Goal: Task Accomplishment & Management: Use online tool/utility

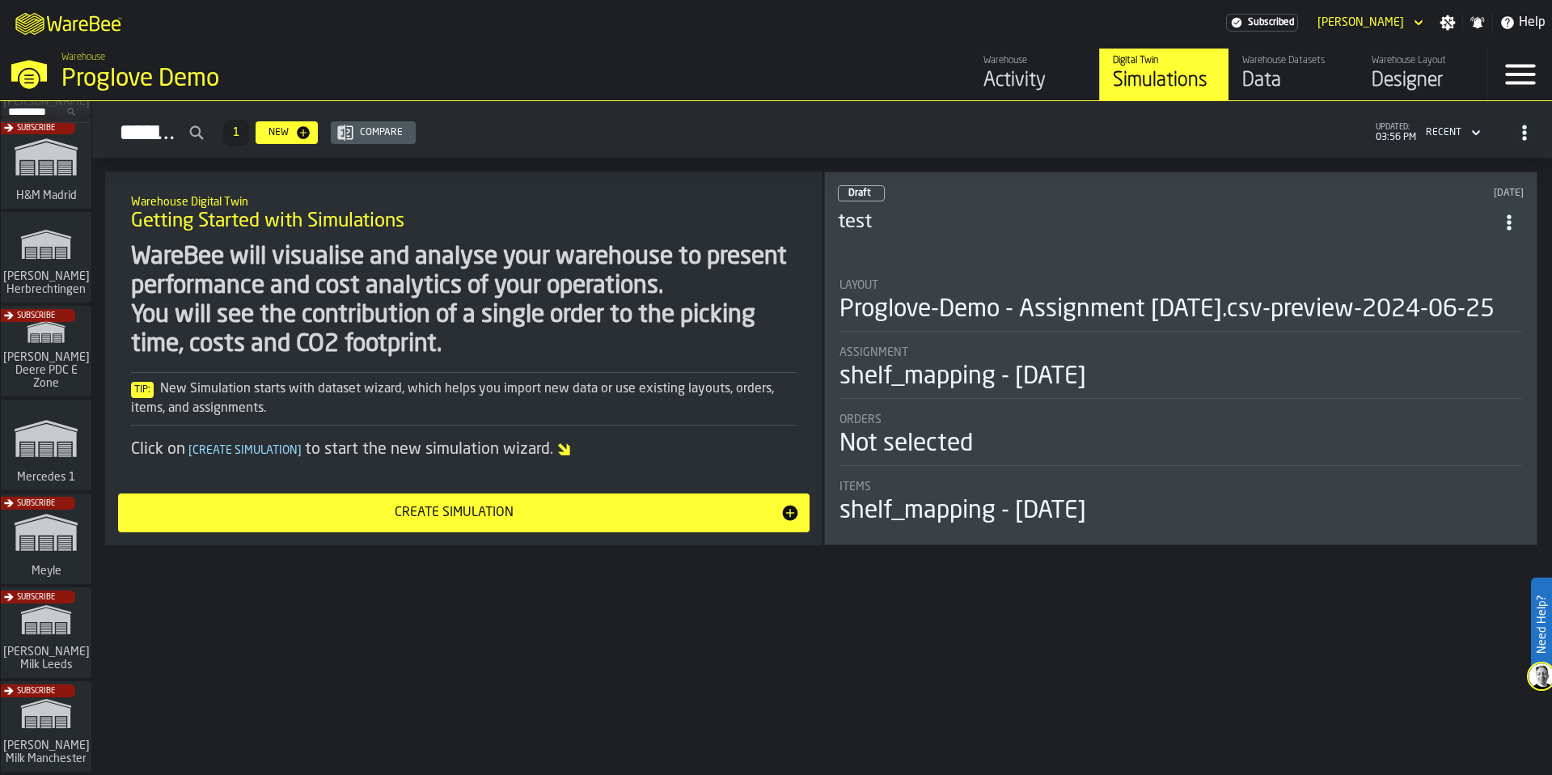
scroll to position [291, 0]
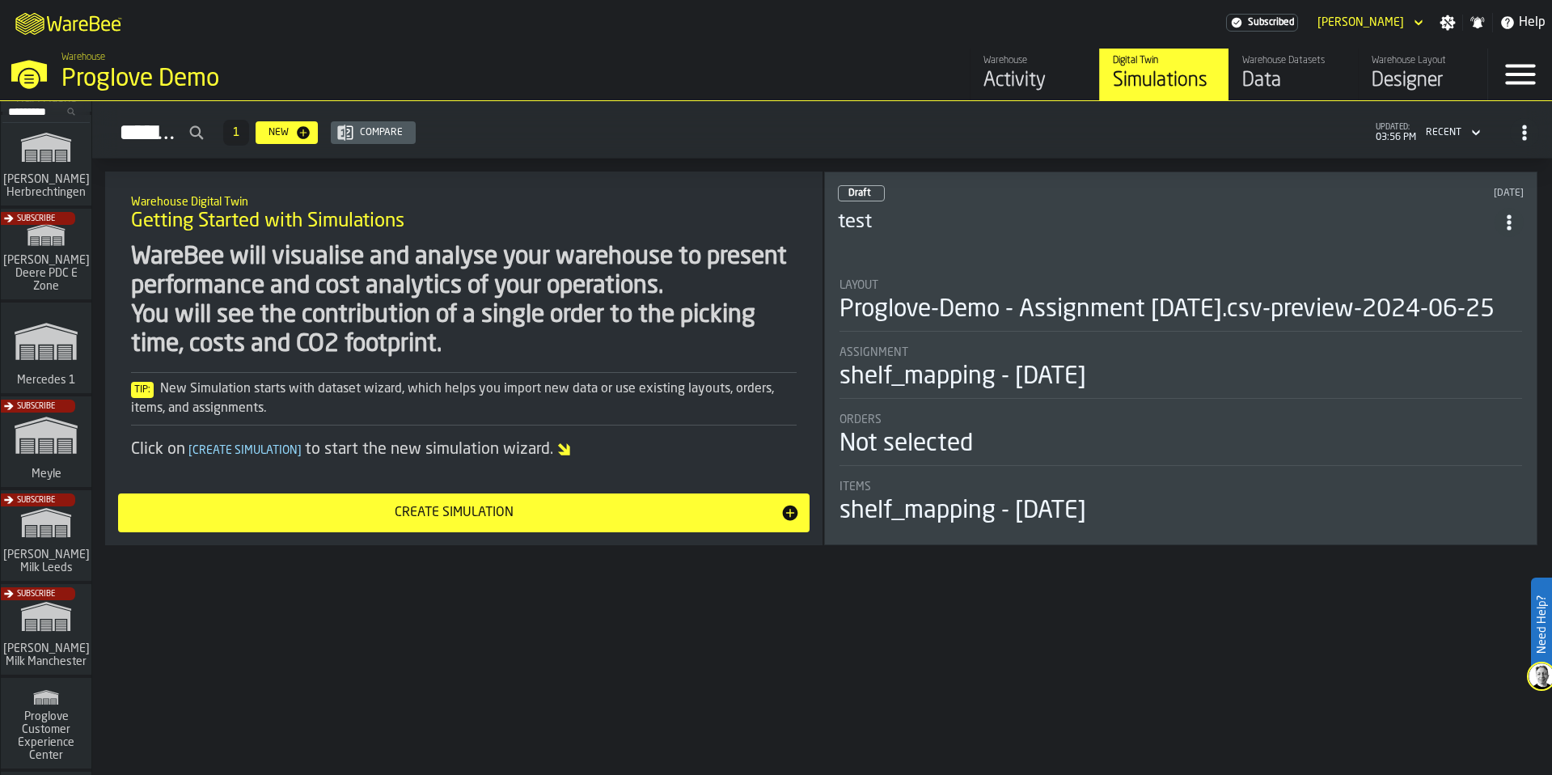
click at [57, 620] on div "Subscribe" at bounding box center [43, 634] width 91 height 94
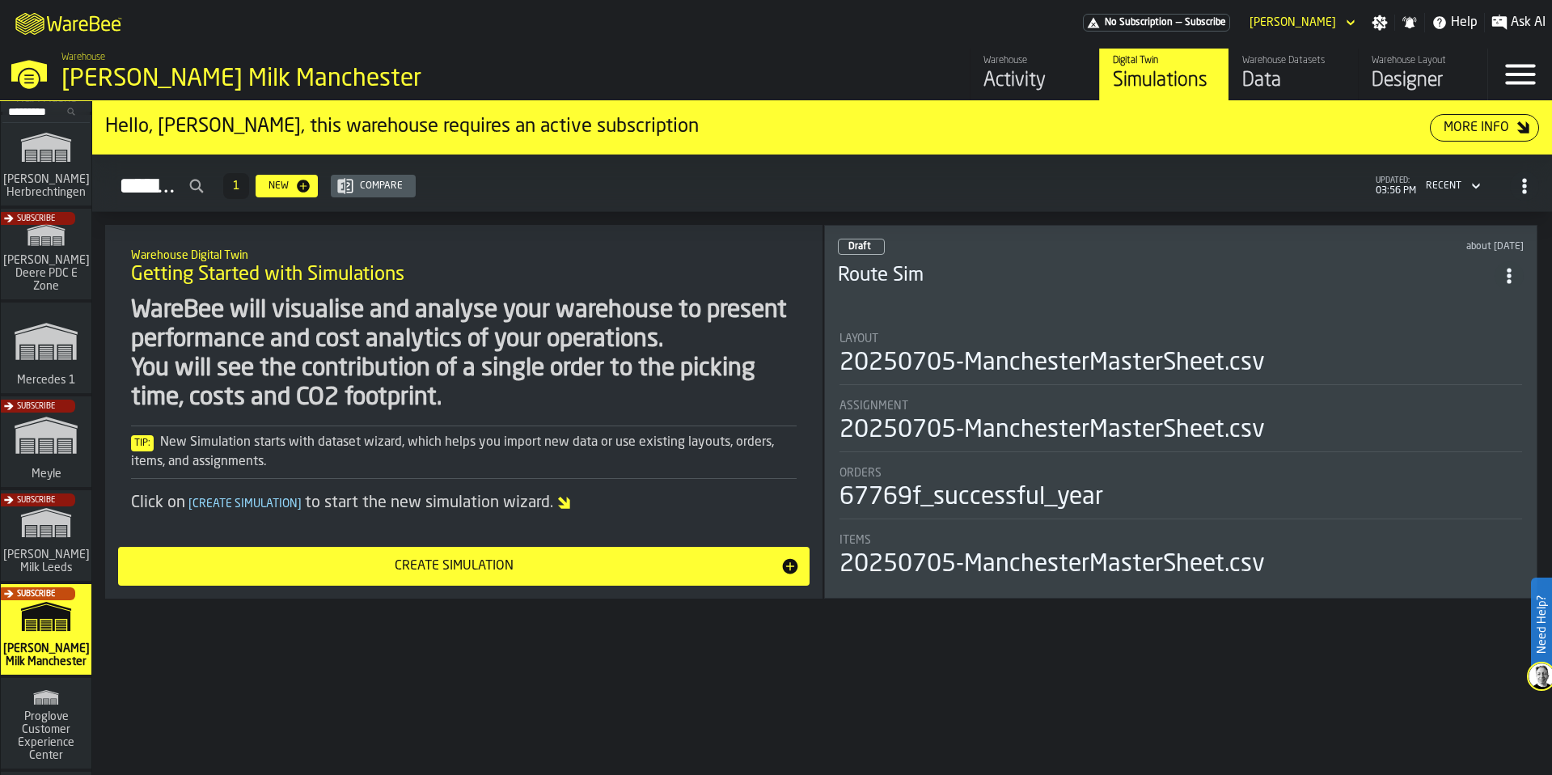
click at [1276, 76] on div "Data" at bounding box center [1294, 81] width 103 height 26
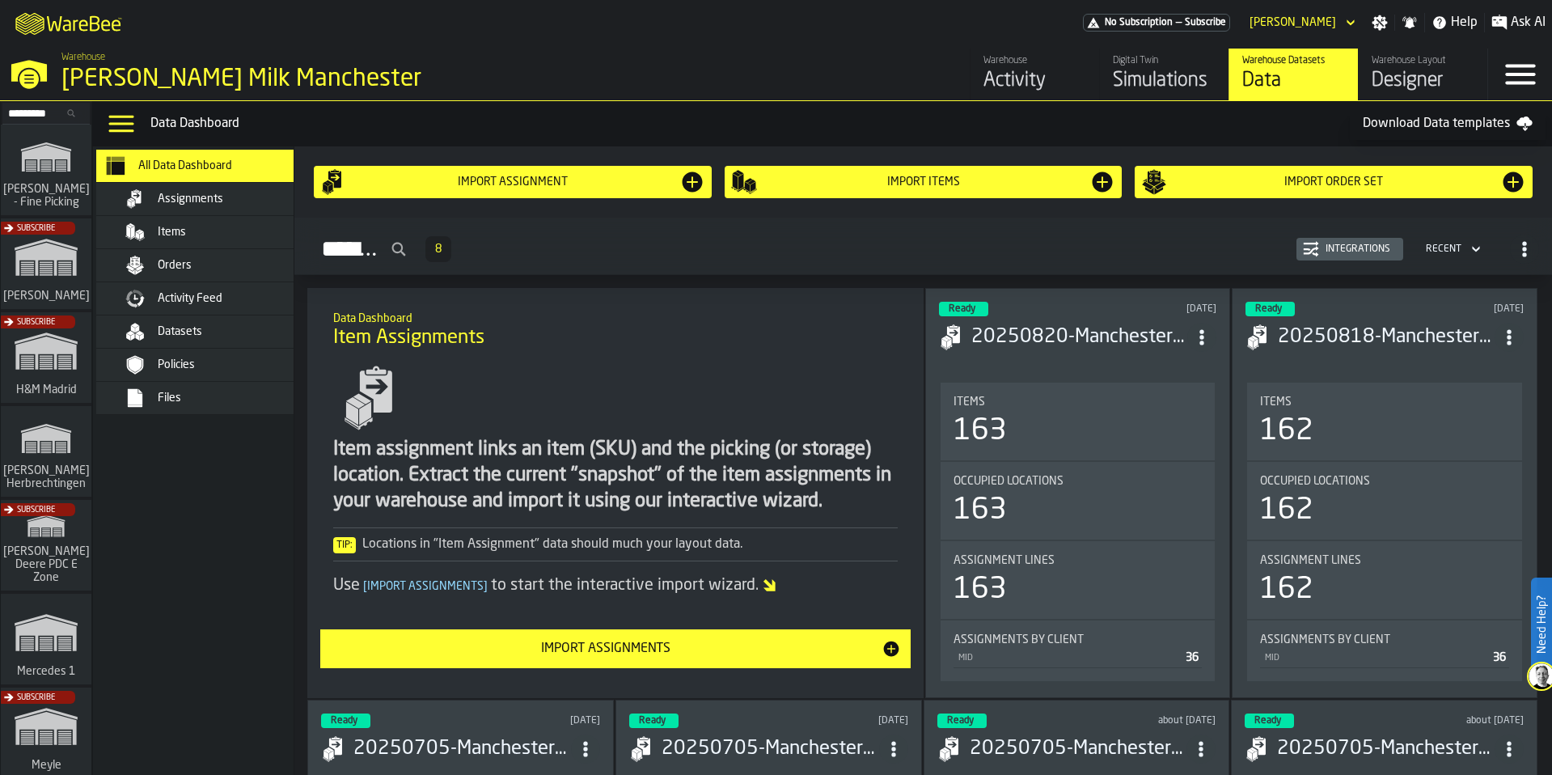
click at [191, 298] on span "Activity Feed" at bounding box center [190, 298] width 65 height 13
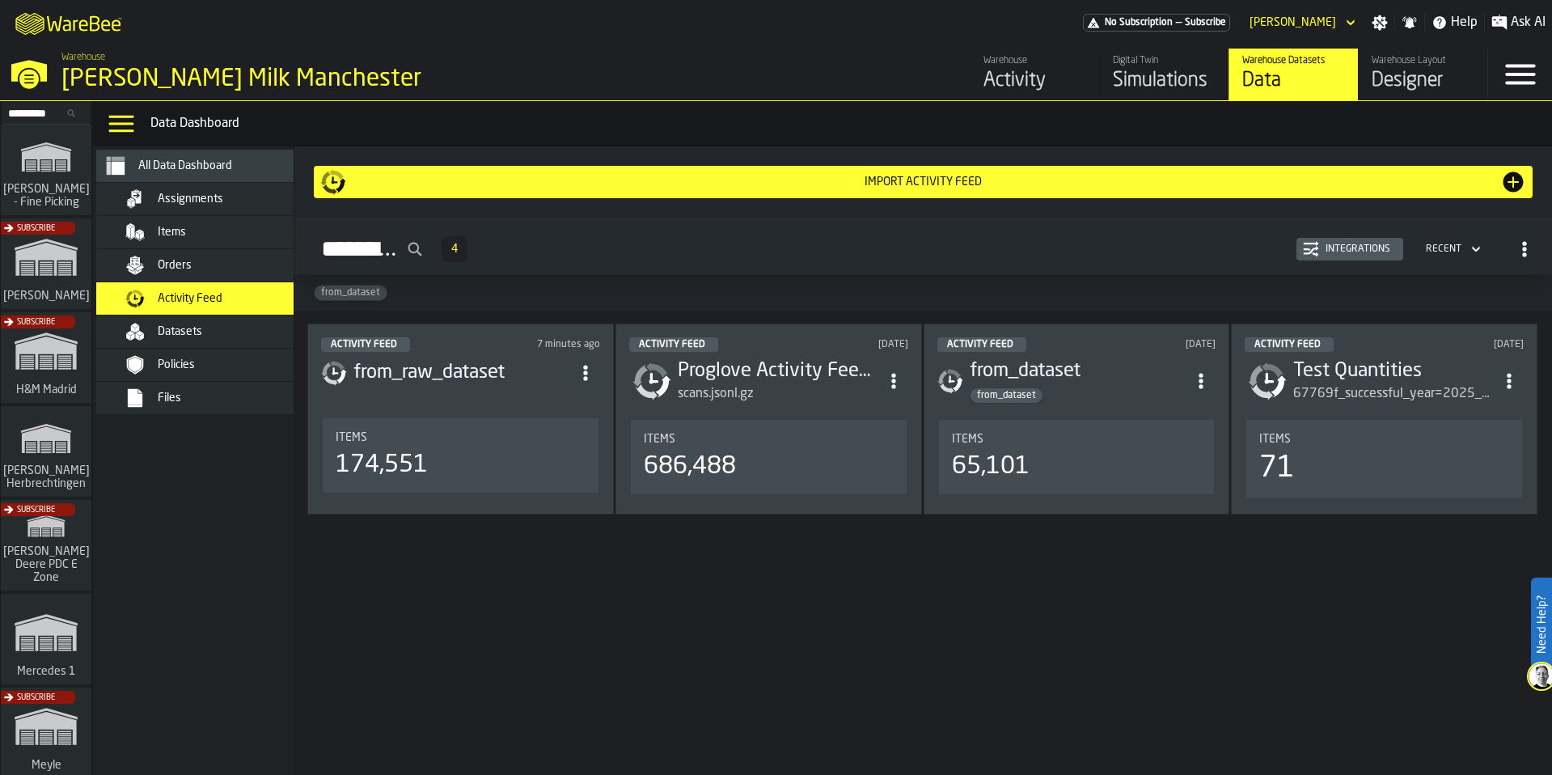
click at [822, 369] on h3 "Proglove Activity Feed (no trolleys)" at bounding box center [778, 371] width 201 height 26
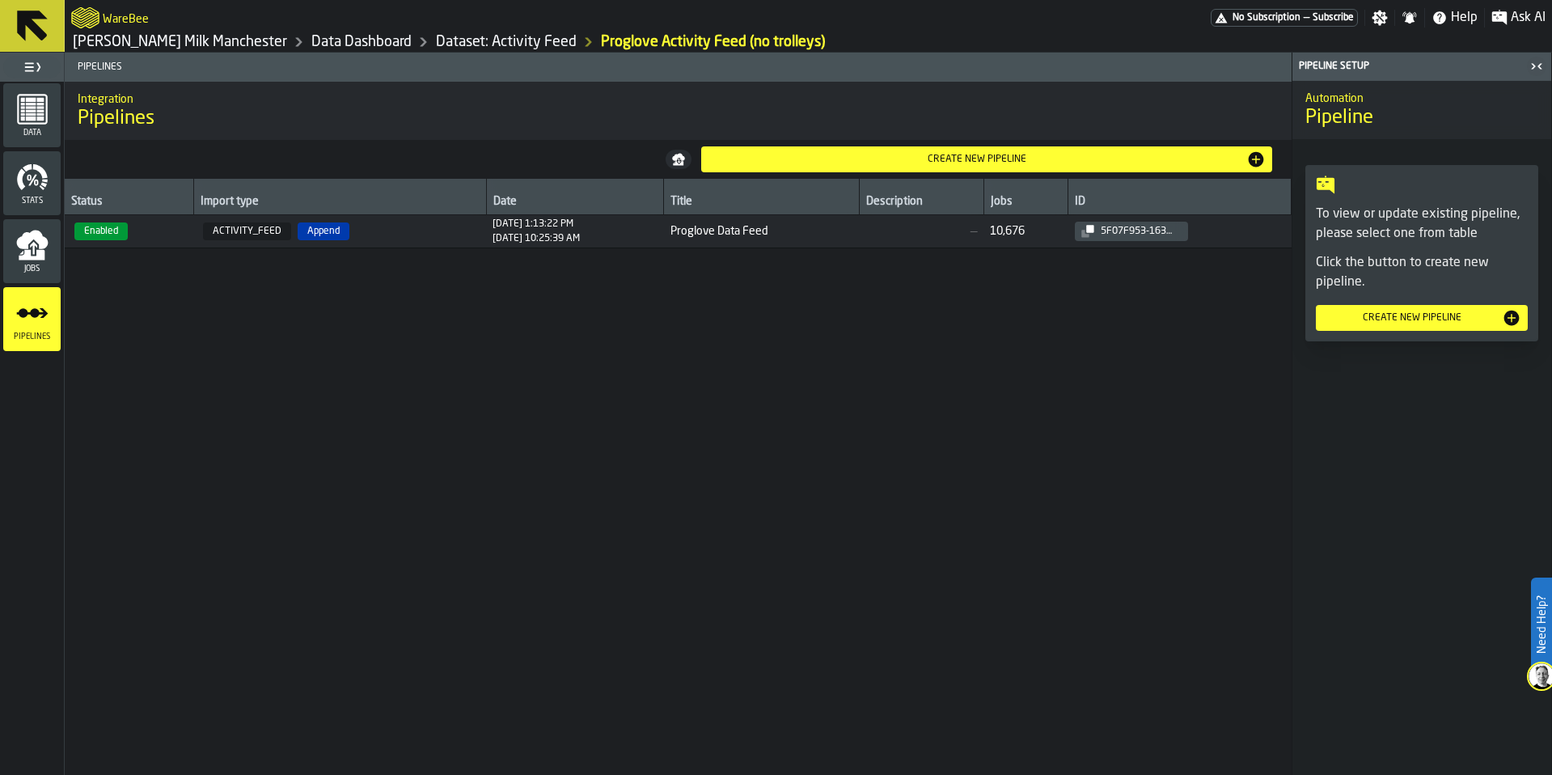
click at [376, 235] on span "ACTIVITY_FEED Append" at bounding box center [340, 231] width 280 height 18
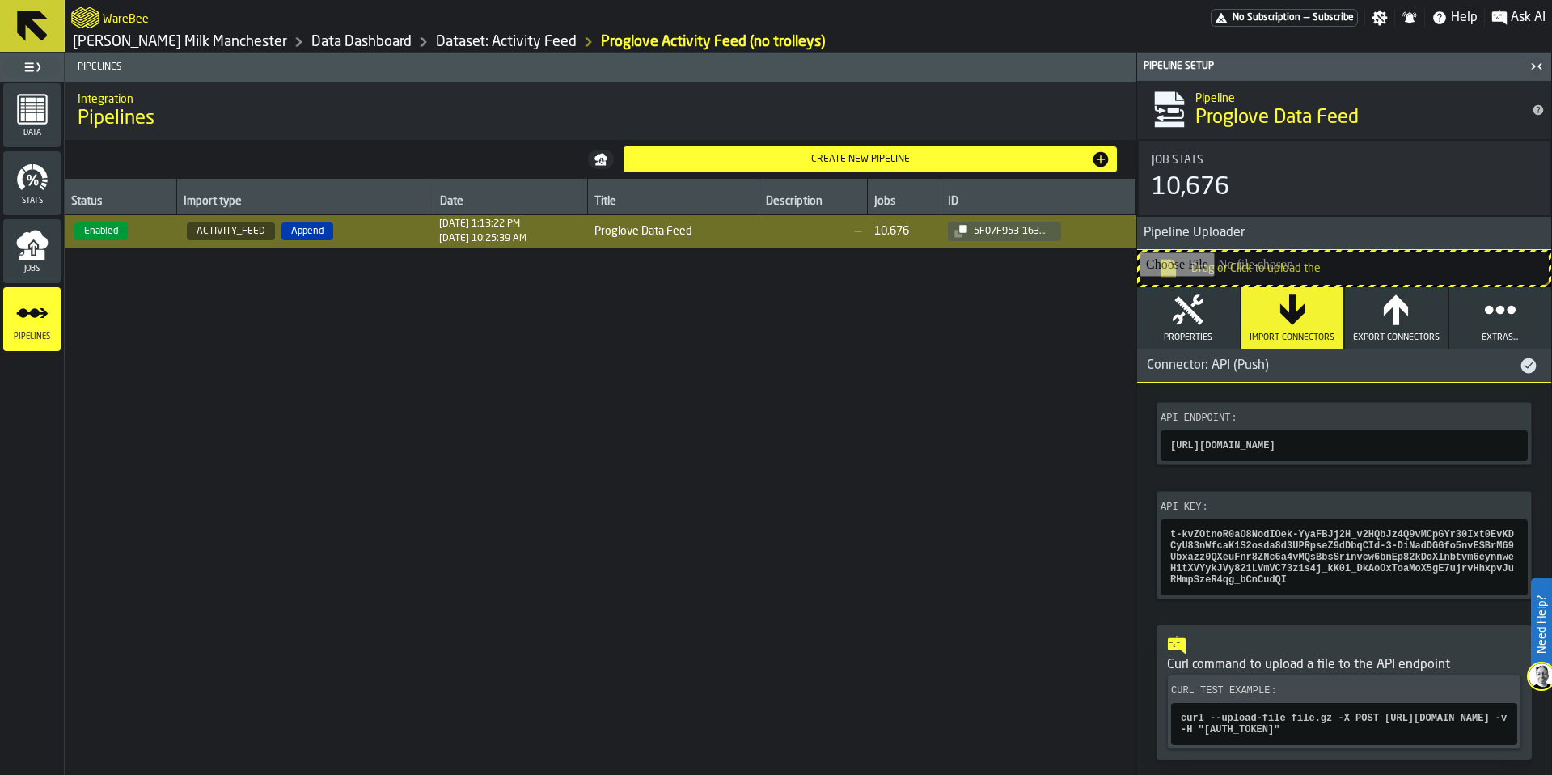
click at [1196, 311] on icon "button" at bounding box center [1188, 310] width 32 height 32
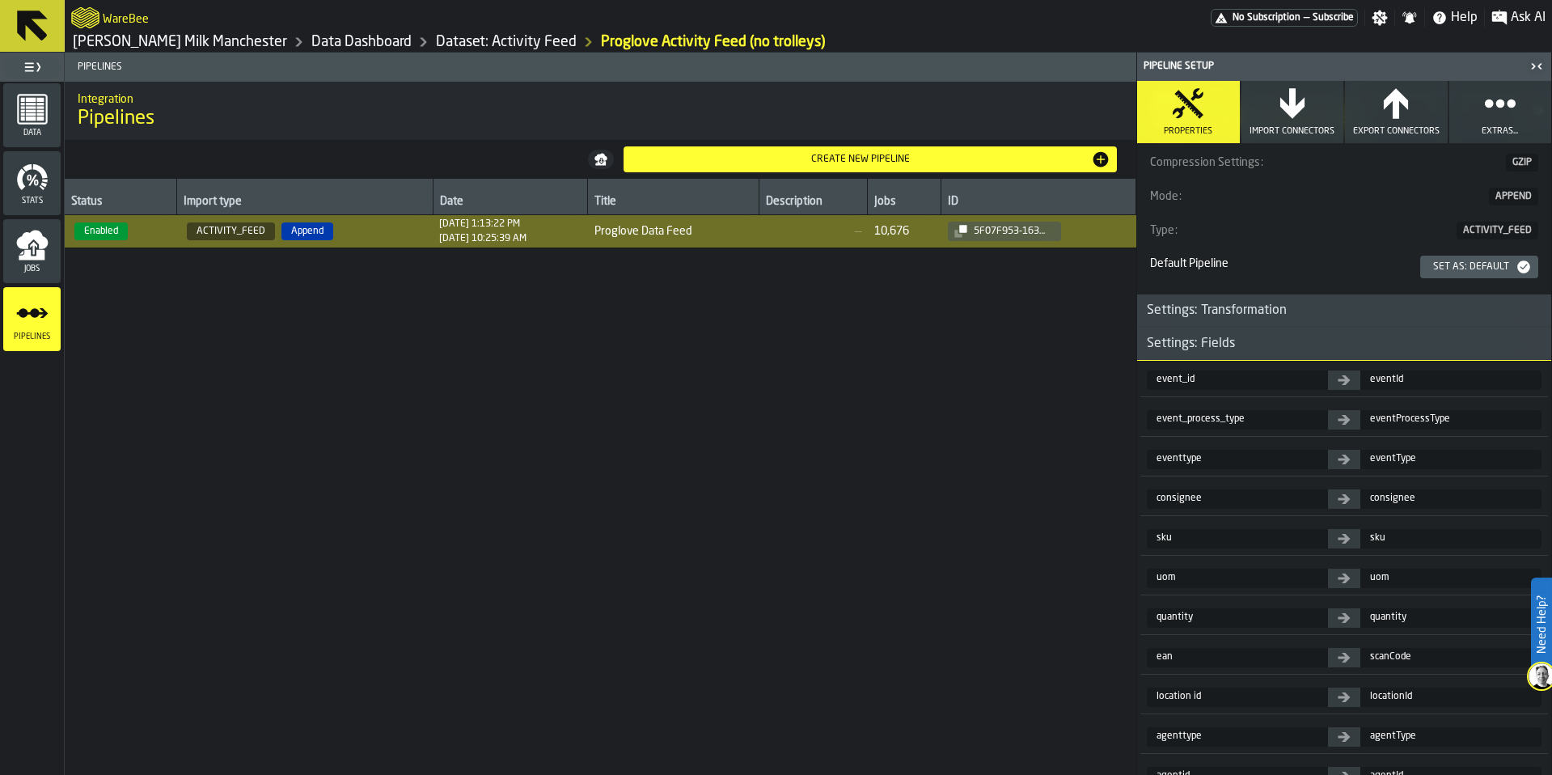
scroll to position [210, 0]
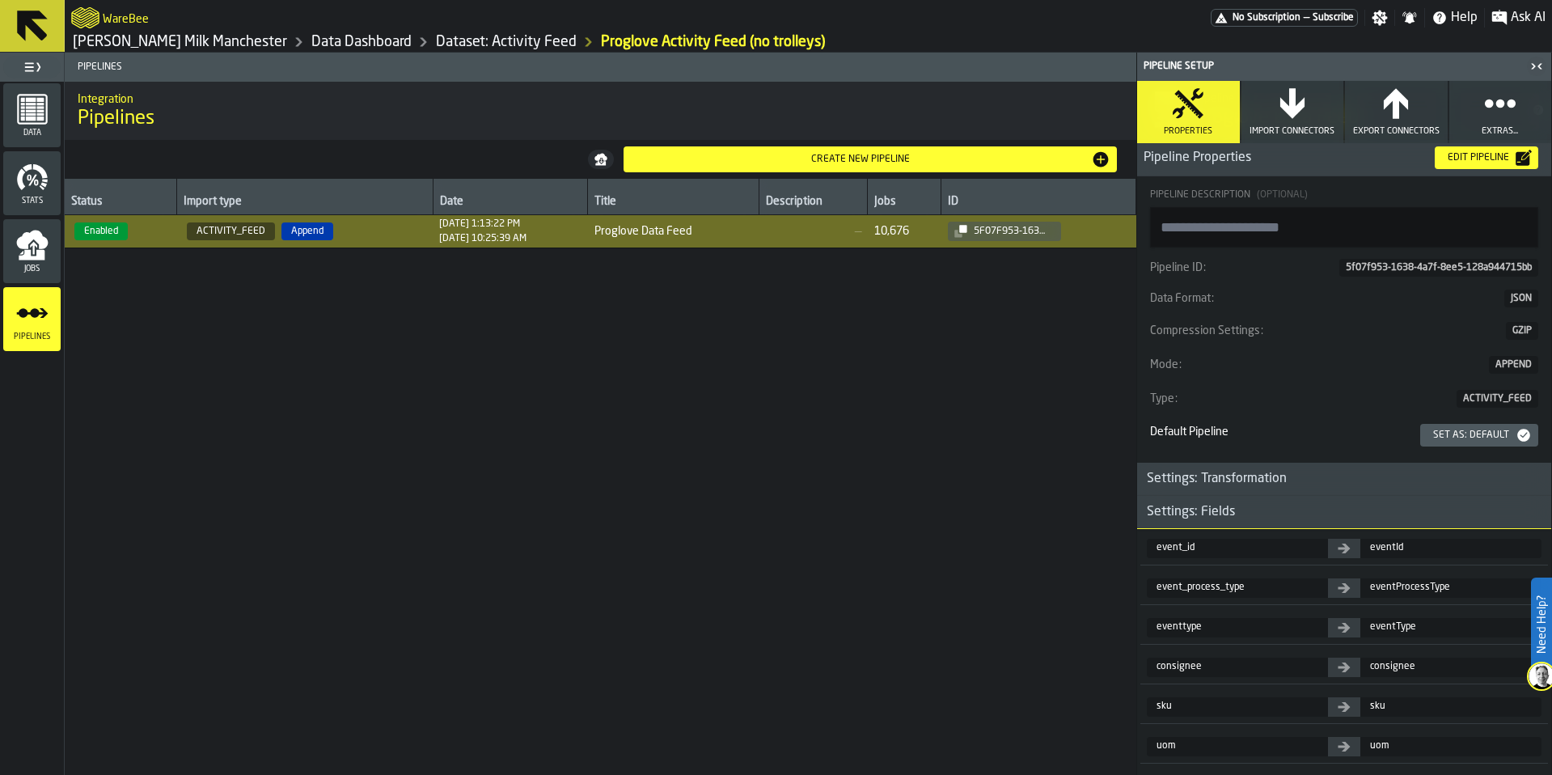
click at [1188, 476] on div "Settings: Transformation" at bounding box center [1216, 478] width 159 height 19
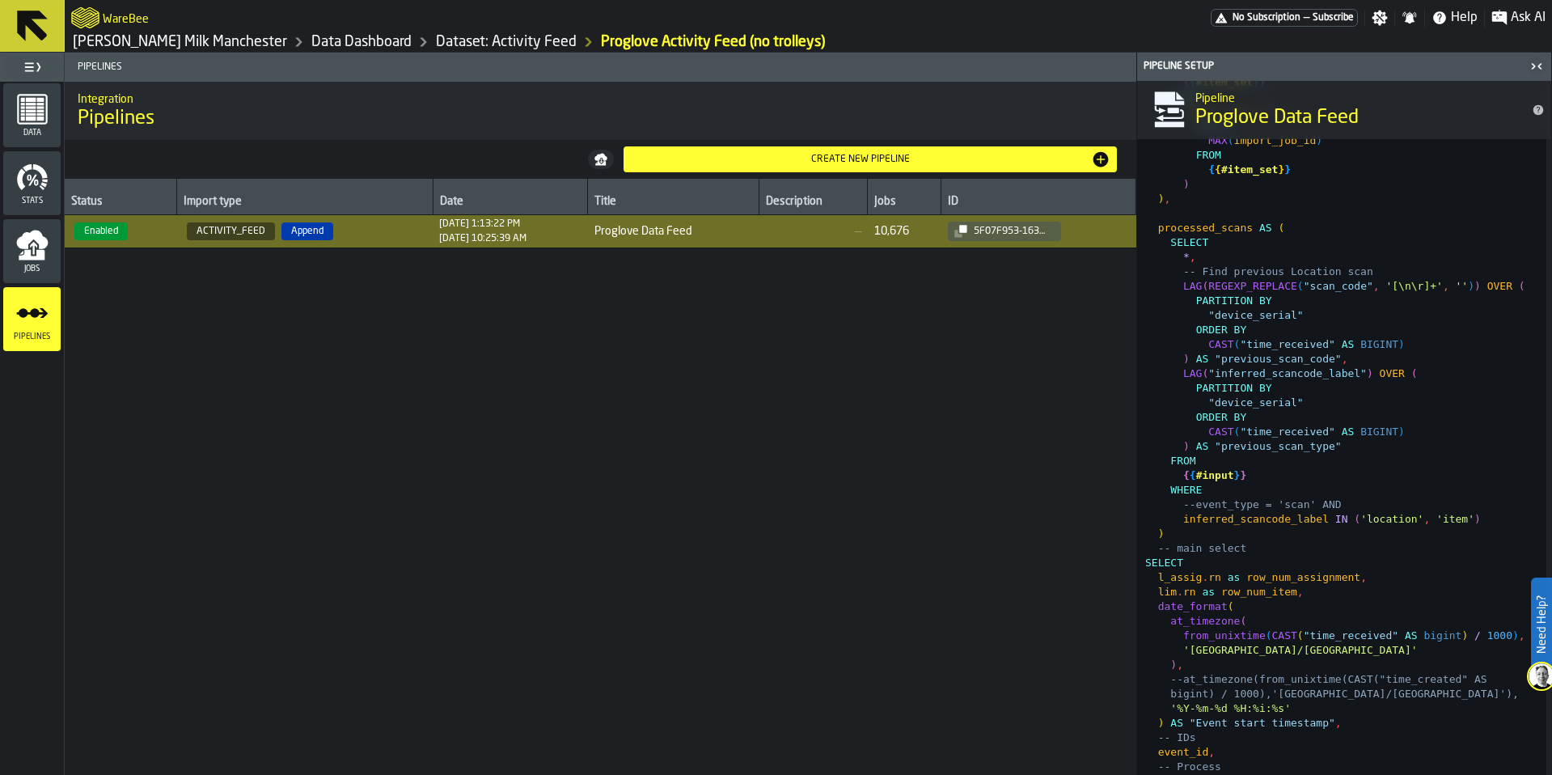
scroll to position [1277, 0]
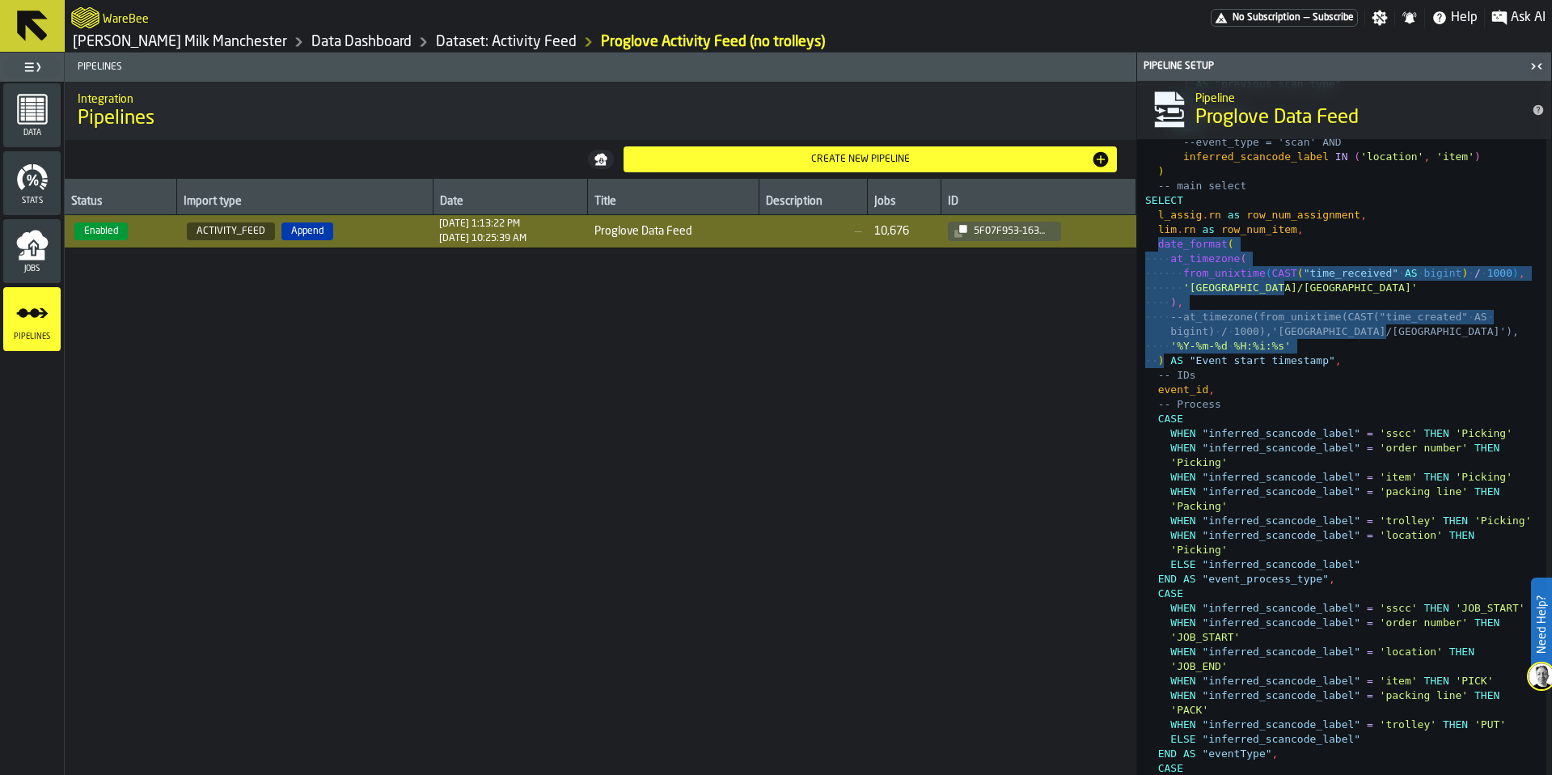
drag, startPoint x: 1158, startPoint y: 246, endPoint x: 1166, endPoint y: 357, distance: 111.1
drag, startPoint x: 1336, startPoint y: 363, endPoint x: 1160, endPoint y: 251, distance: 208.5
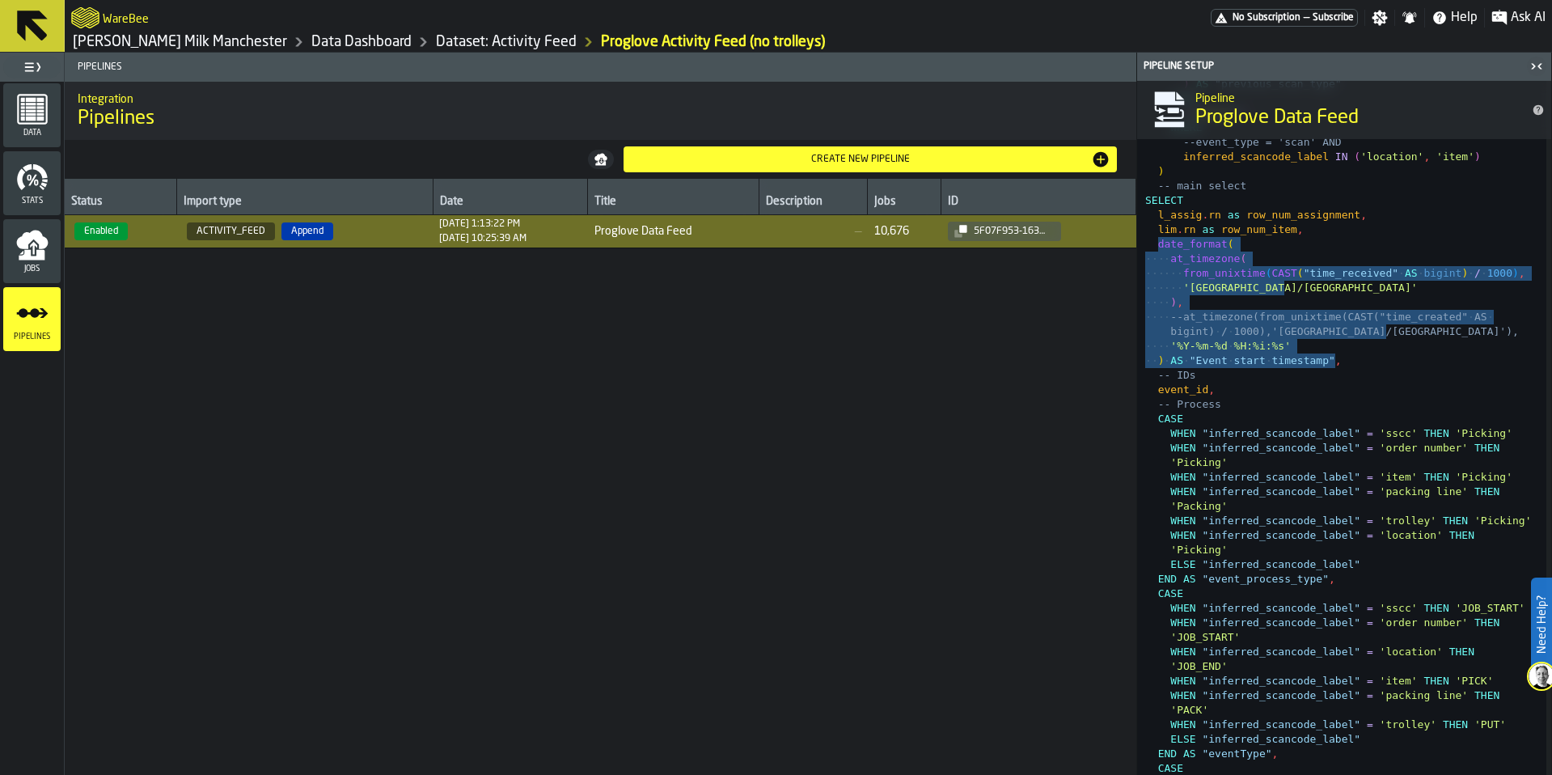
type textarea "**********"
